Goal: Information Seeking & Learning: Learn about a topic

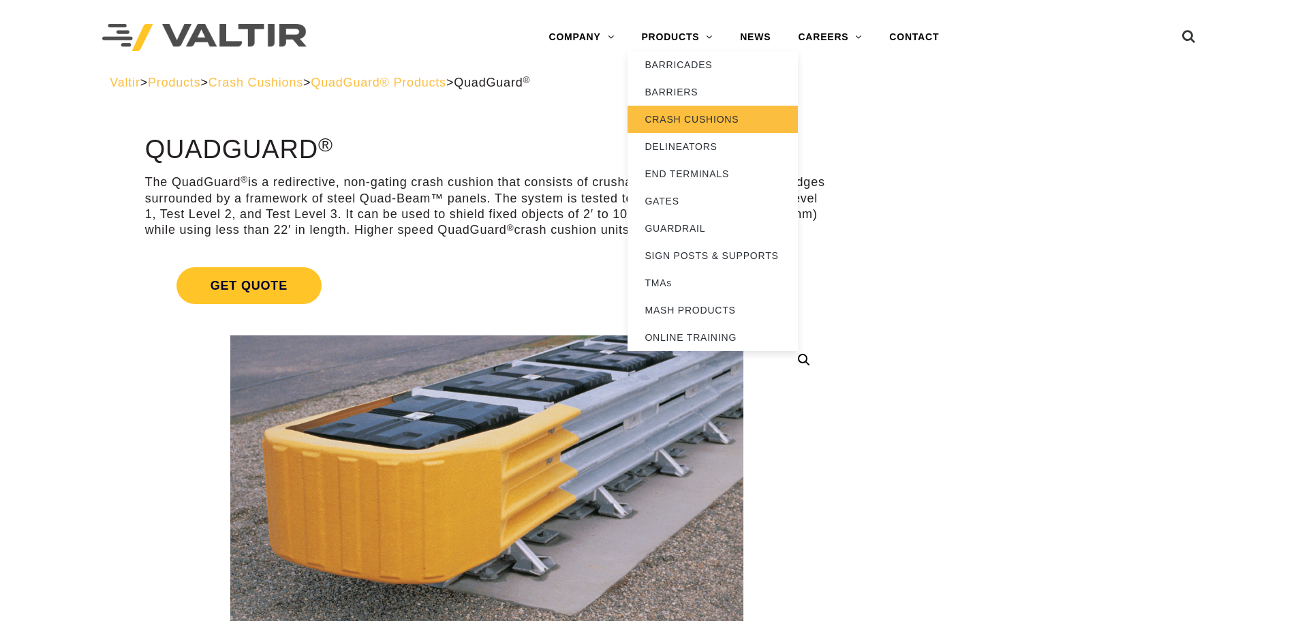
click at [714, 120] on link "CRASH CUSHIONS" at bounding box center [712, 119] width 170 height 27
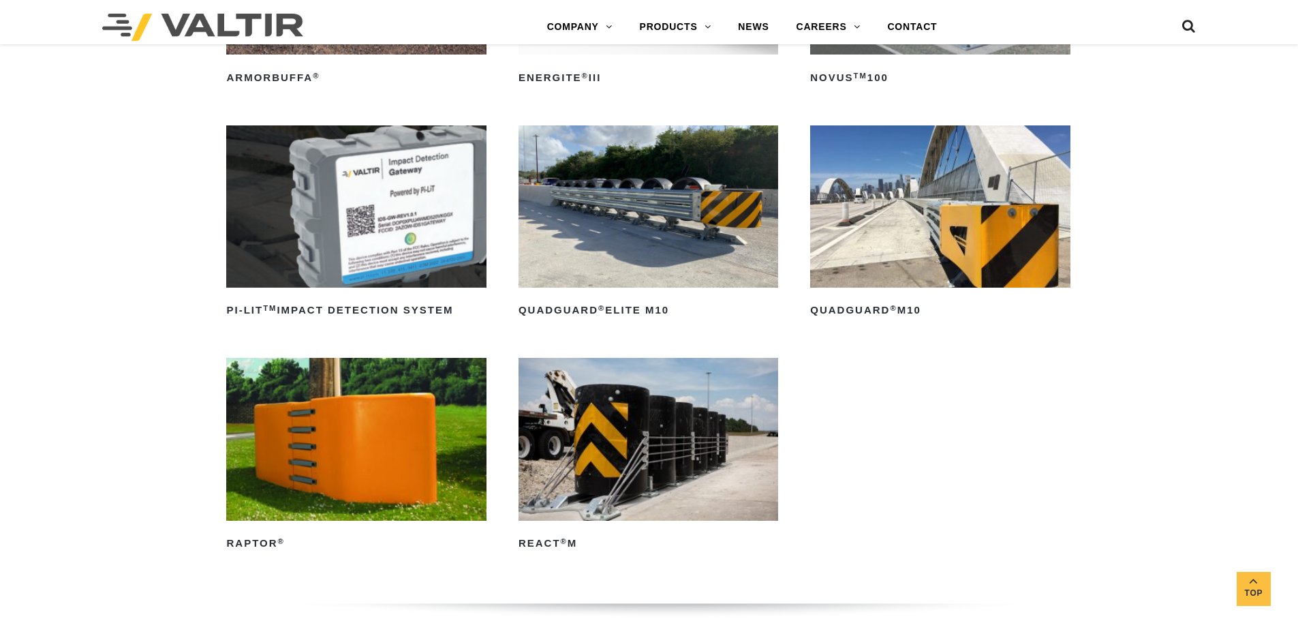
scroll to position [341, 0]
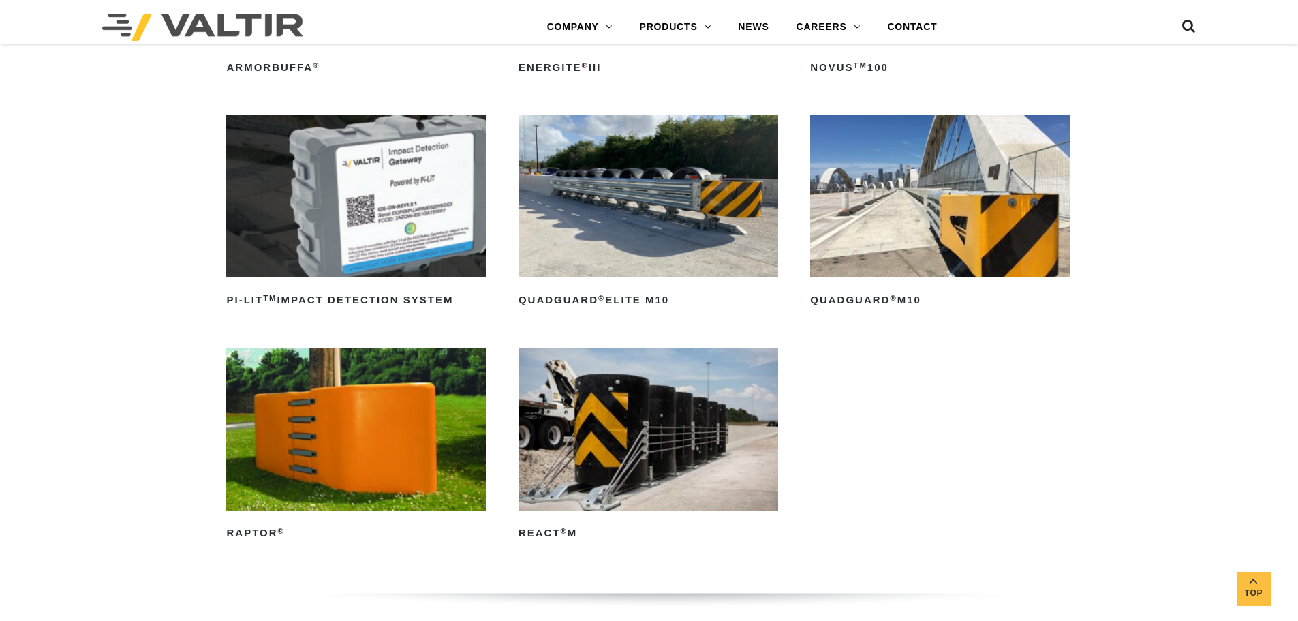
click at [657, 200] on img at bounding box center [648, 196] width 260 height 162
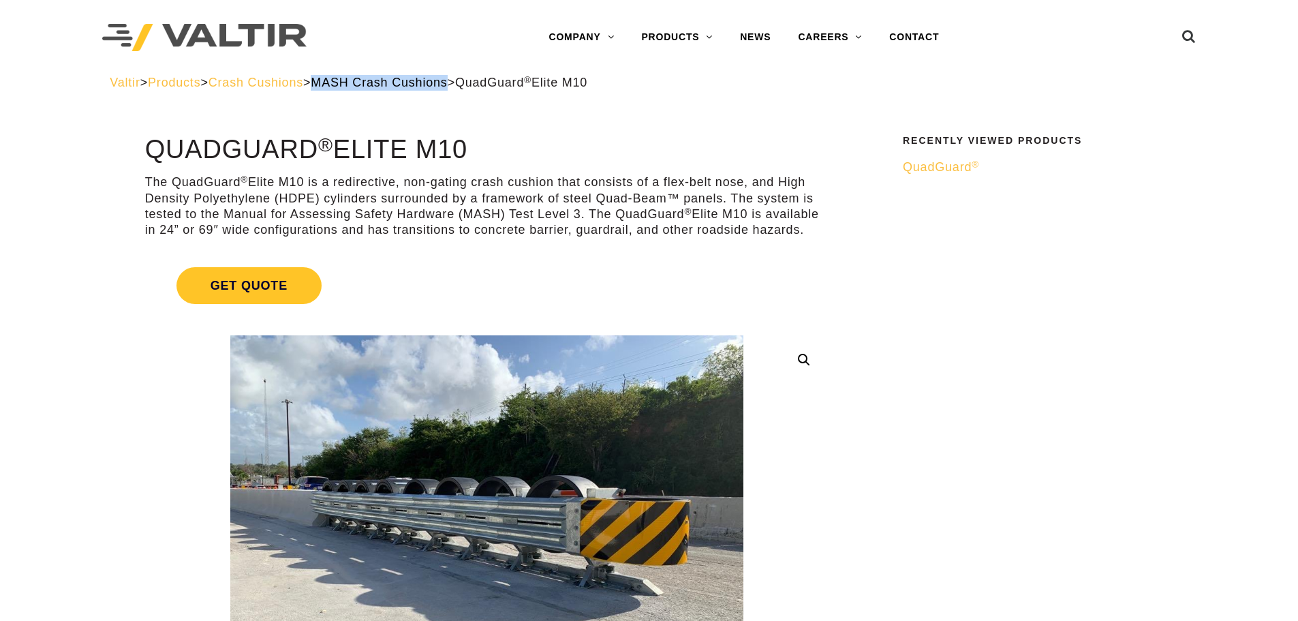
drag, startPoint x: 497, startPoint y: 80, endPoint x: 358, endPoint y: 82, distance: 138.3
click at [358, 82] on div "Valtir > Products > Crash Cushions > MASH Crash Cushions > QuadGuard ® Elite M10" at bounding box center [649, 83] width 1078 height 16
drag, startPoint x: 336, startPoint y: 80, endPoint x: 239, endPoint y: 76, distance: 96.8
click at [239, 76] on div "Valtir > Products > Crash Cushions > MASH Crash Cushions > QuadGuard ® Elite M10" at bounding box center [649, 83] width 1078 height 16
copy span "Crash Cushions"
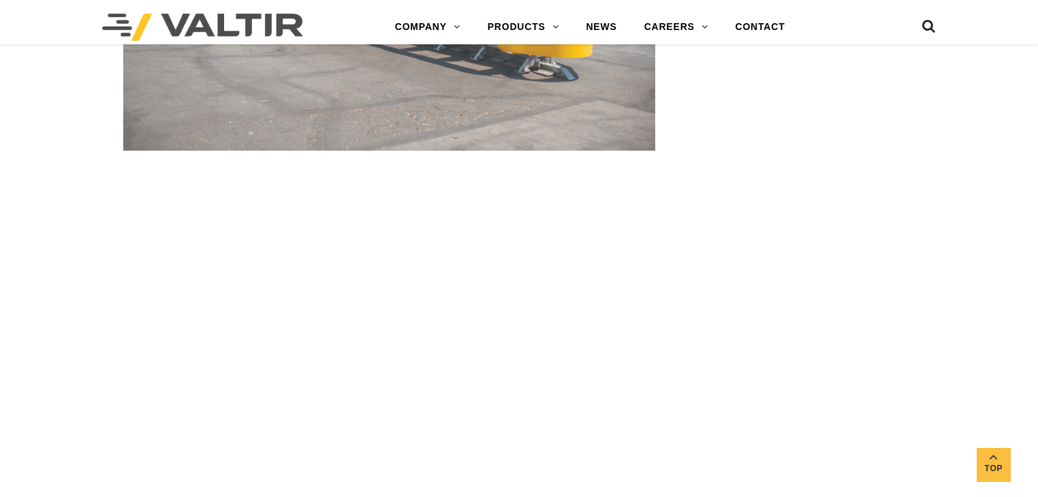
scroll to position [5448, 0]
